Goal: Transaction & Acquisition: Download file/media

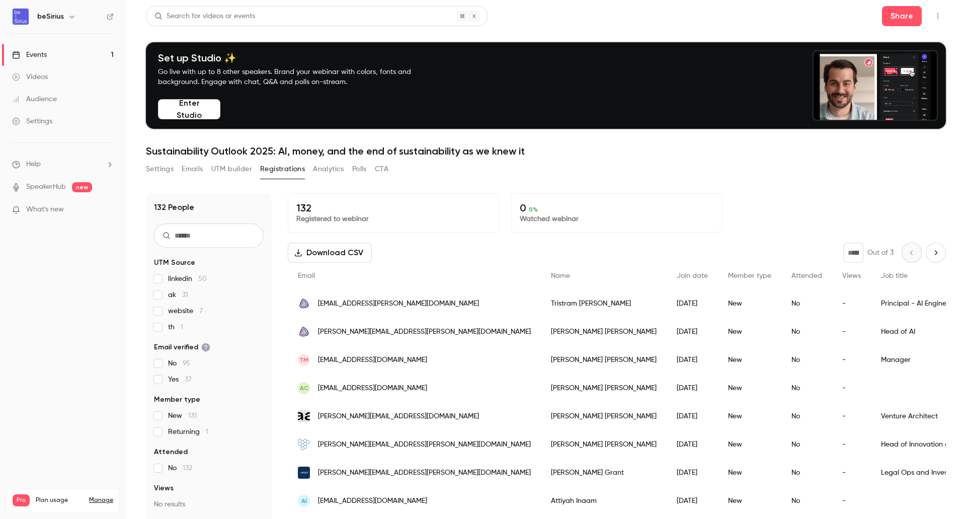
drag, startPoint x: 324, startPoint y: 253, endPoint x: 321, endPoint y: 258, distance: 6.1
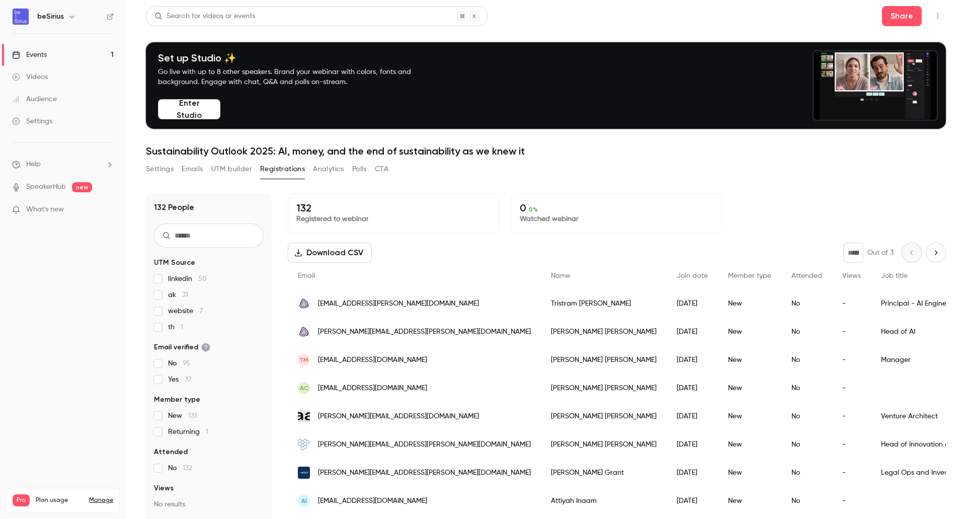
click at [321, 258] on button "Download CSV" at bounding box center [330, 252] width 84 height 20
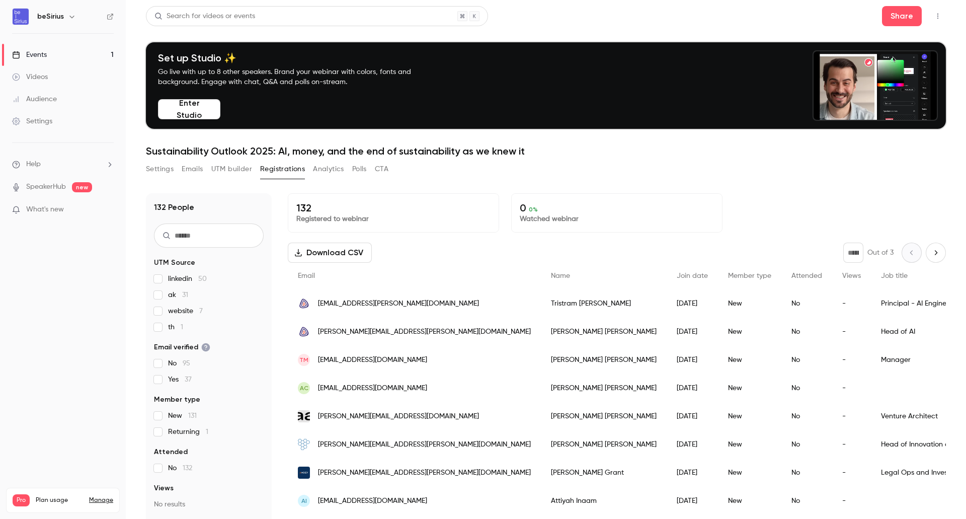
click at [307, 256] on button "Download CSV" at bounding box center [330, 252] width 84 height 20
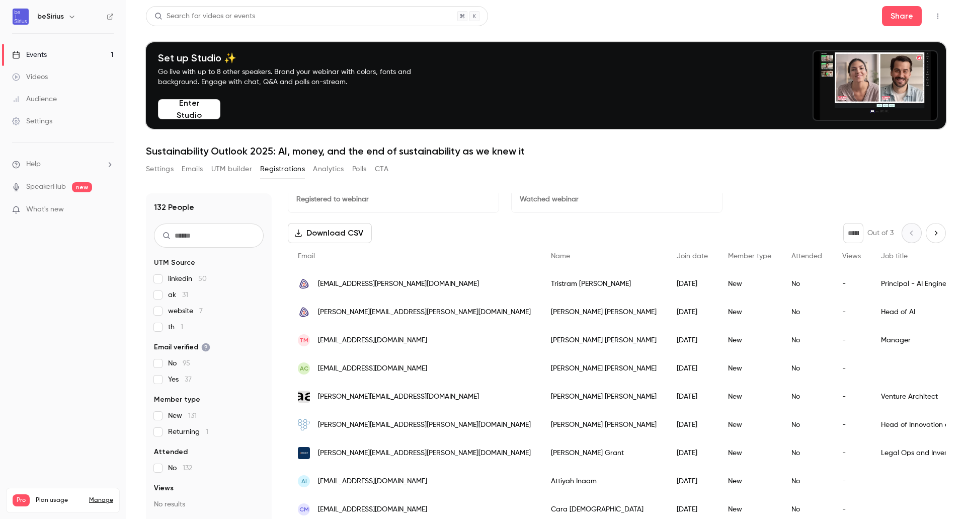
scroll to position [50, 0]
